Goal: Transaction & Acquisition: Book appointment/travel/reservation

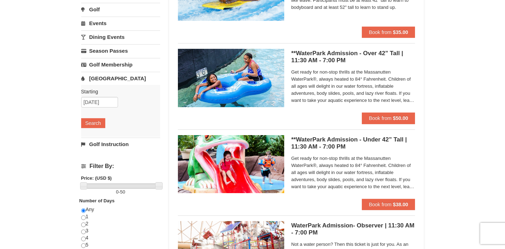
scroll to position [113, 0]
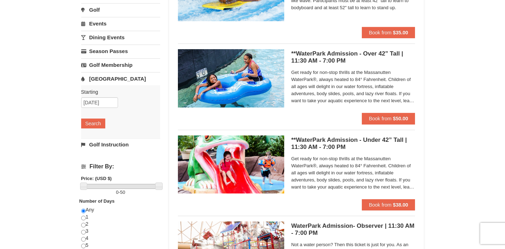
click at [408, 101] on span "Get ready for non-stop thrills at the Massanutten WaterPark®, always heated to …" at bounding box center [353, 86] width 124 height 35
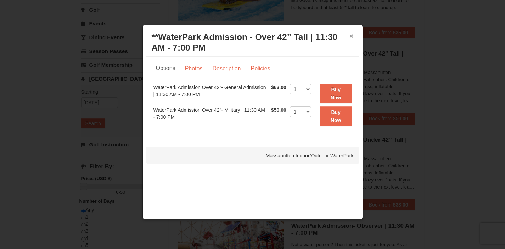
click at [352, 35] on button "×" at bounding box center [351, 36] width 4 height 7
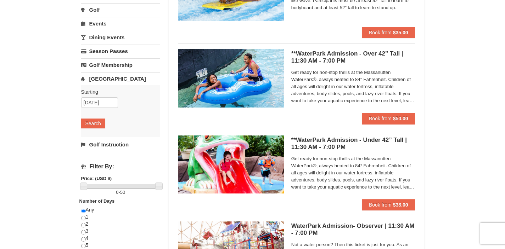
click at [336, 54] on h5 "**WaterPark Admission - Over 42” Tall | 11:30 AM - 7:00 PM Massanutten Indoor/O…" at bounding box center [353, 57] width 124 height 14
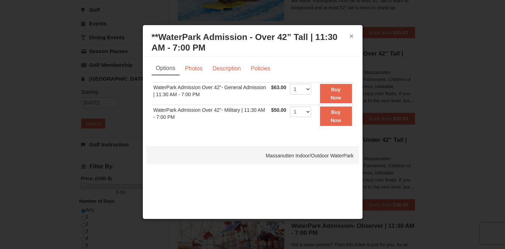
click at [351, 37] on button "×" at bounding box center [351, 36] width 4 height 7
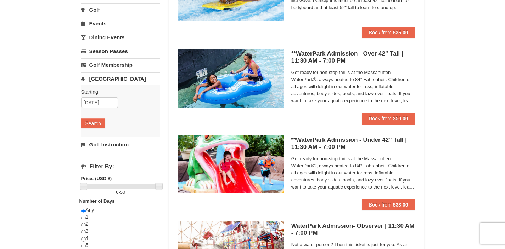
click at [335, 138] on h5 "**WaterPark Admission - Under 42” Tall | 11:30 AM - 7:00 PM Massanutten Indoor/…" at bounding box center [353, 144] width 124 height 14
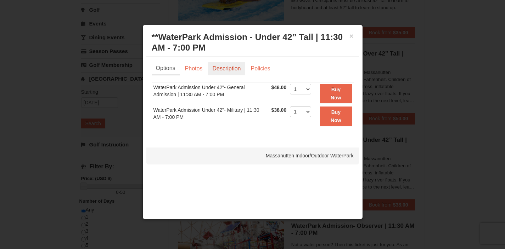
click at [229, 67] on link "Description" at bounding box center [227, 68] width 38 height 13
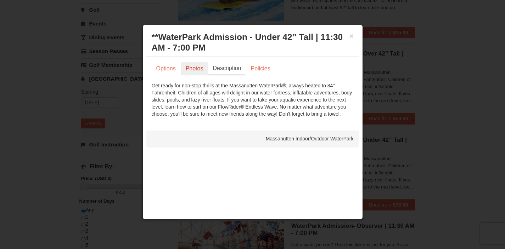
click at [198, 69] on link "Photos" at bounding box center [194, 68] width 27 height 13
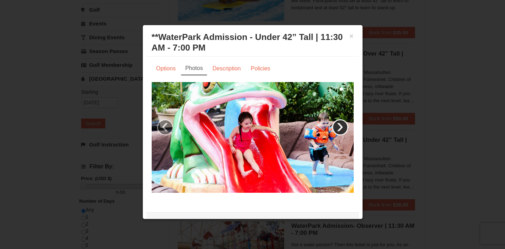
click at [337, 126] on link "›" at bounding box center [340, 127] width 16 height 16
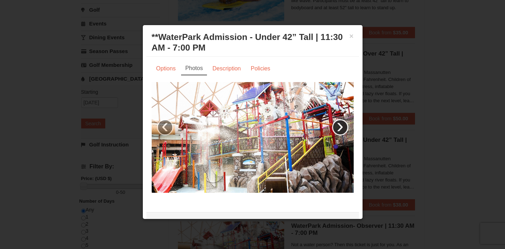
click at [337, 126] on link "›" at bounding box center [340, 127] width 16 height 16
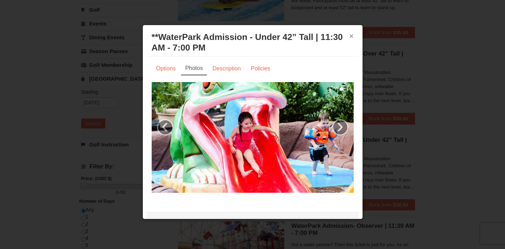
click at [349, 38] on button "×" at bounding box center [351, 36] width 4 height 7
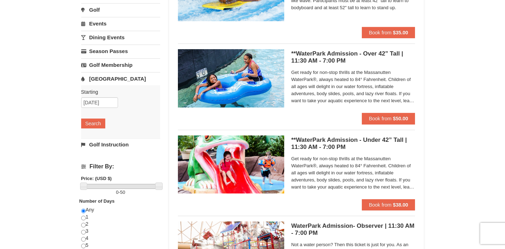
click at [343, 52] on h5 "**WaterPark Admission - Over 42” Tall | 11:30 AM - 7:00 PM Massanutten Indoor/O…" at bounding box center [353, 57] width 124 height 14
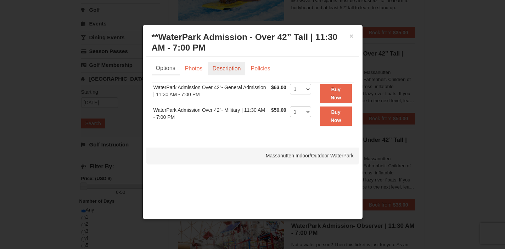
click at [225, 68] on link "Description" at bounding box center [227, 68] width 38 height 13
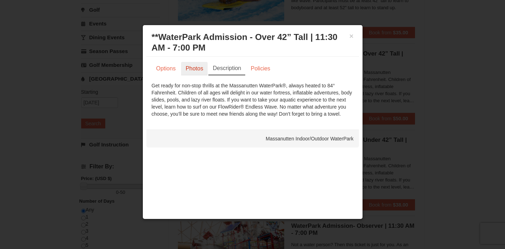
click at [195, 64] on link "Photos" at bounding box center [194, 68] width 27 height 13
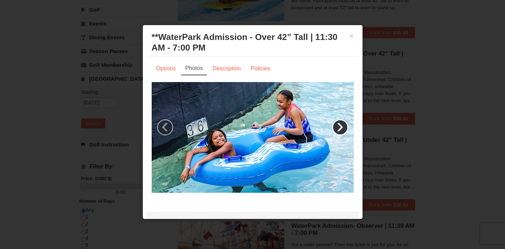
click at [336, 129] on link "›" at bounding box center [340, 127] width 16 height 16
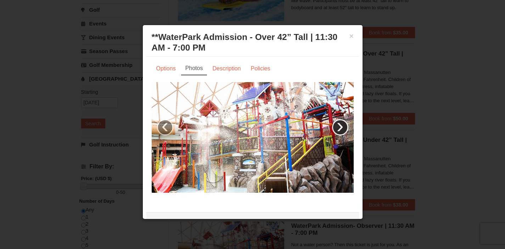
click at [336, 129] on link "›" at bounding box center [340, 127] width 16 height 16
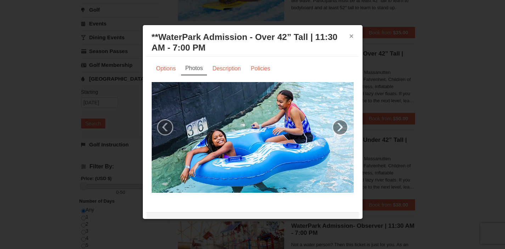
click at [349, 39] on button "×" at bounding box center [351, 36] width 4 height 7
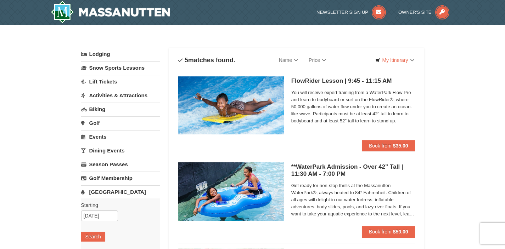
scroll to position [0, 0]
